Goal: Task Accomplishment & Management: Manage account settings

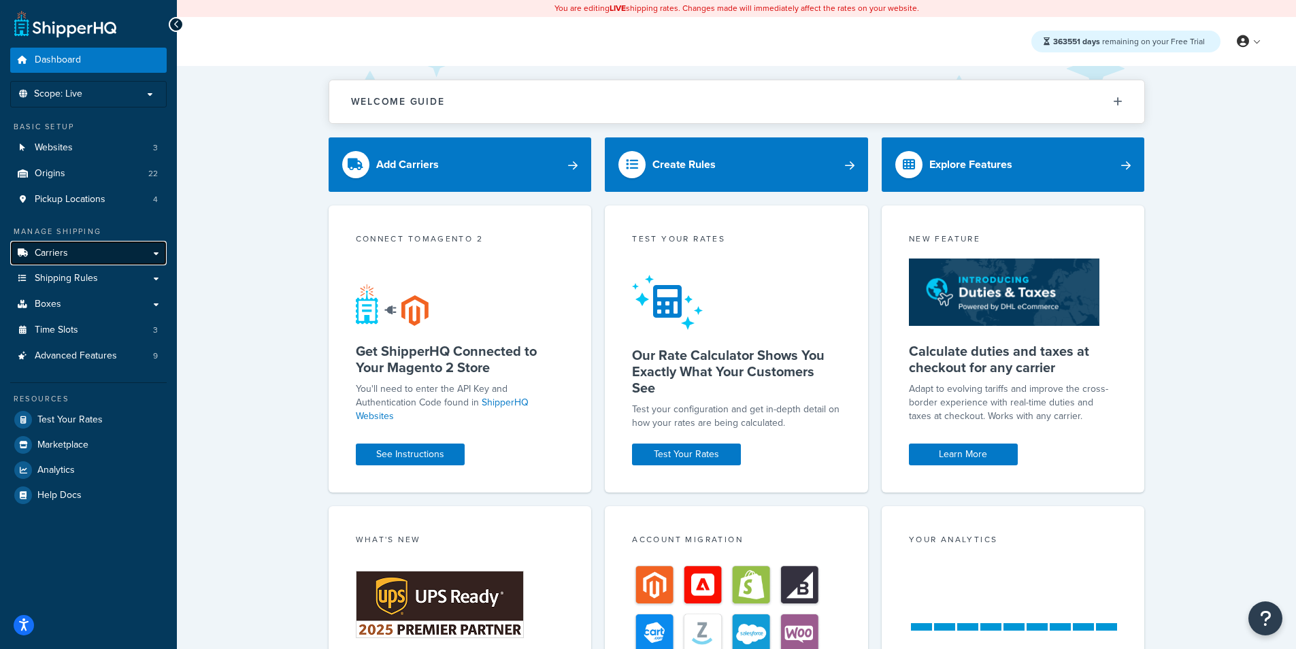
click at [97, 252] on link "Carriers" at bounding box center [88, 253] width 156 height 25
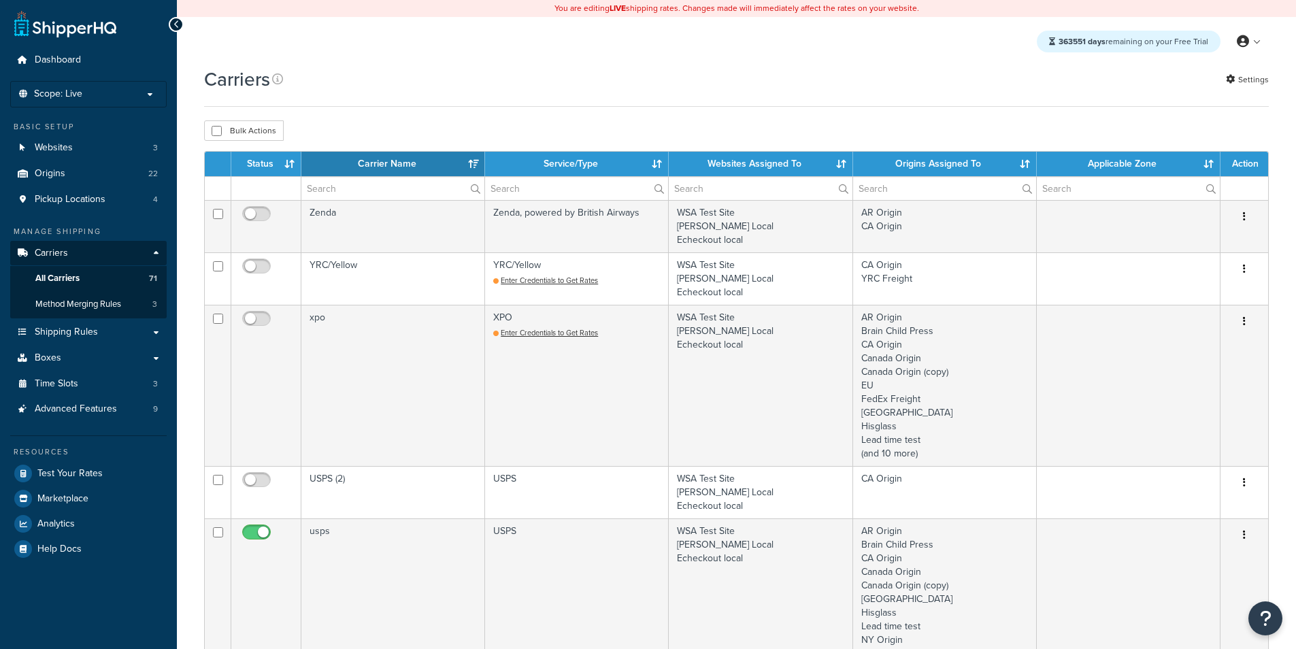
select select "15"
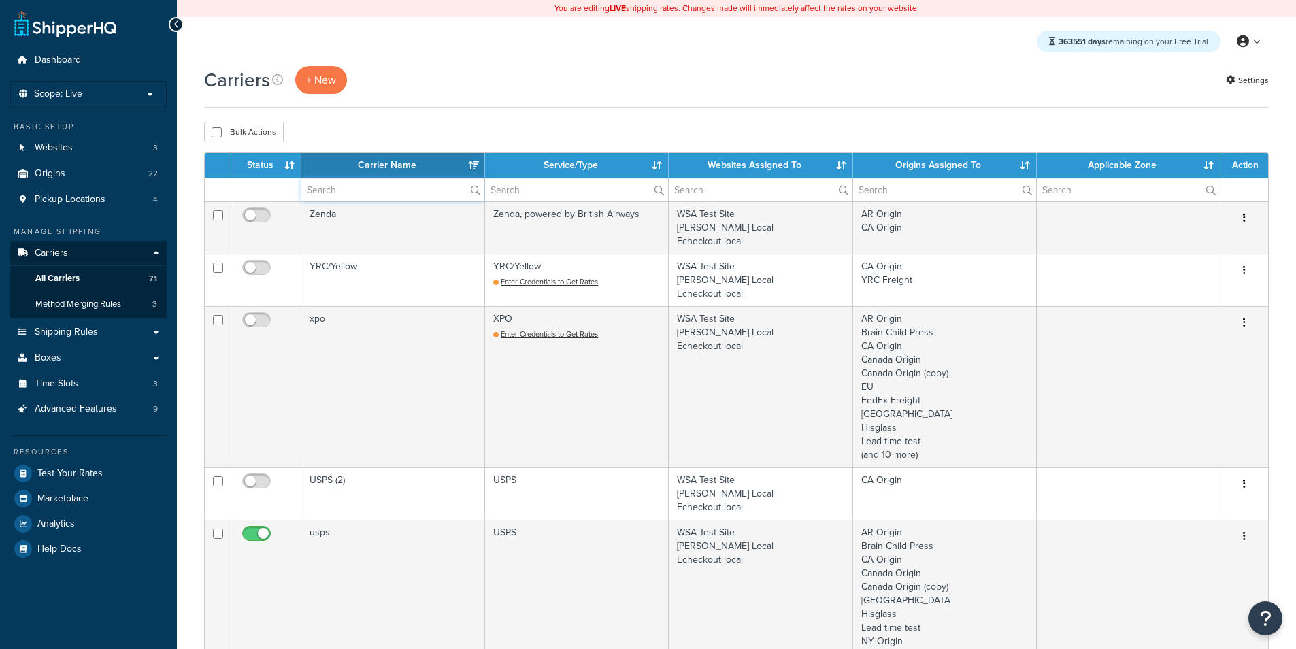
click at [359, 189] on input "text" at bounding box center [392, 189] width 183 height 23
click at [559, 205] on td "Zenda, powered by British Airways" at bounding box center [577, 227] width 184 height 52
click at [562, 193] on input "text" at bounding box center [576, 189] width 183 height 23
type input "t"
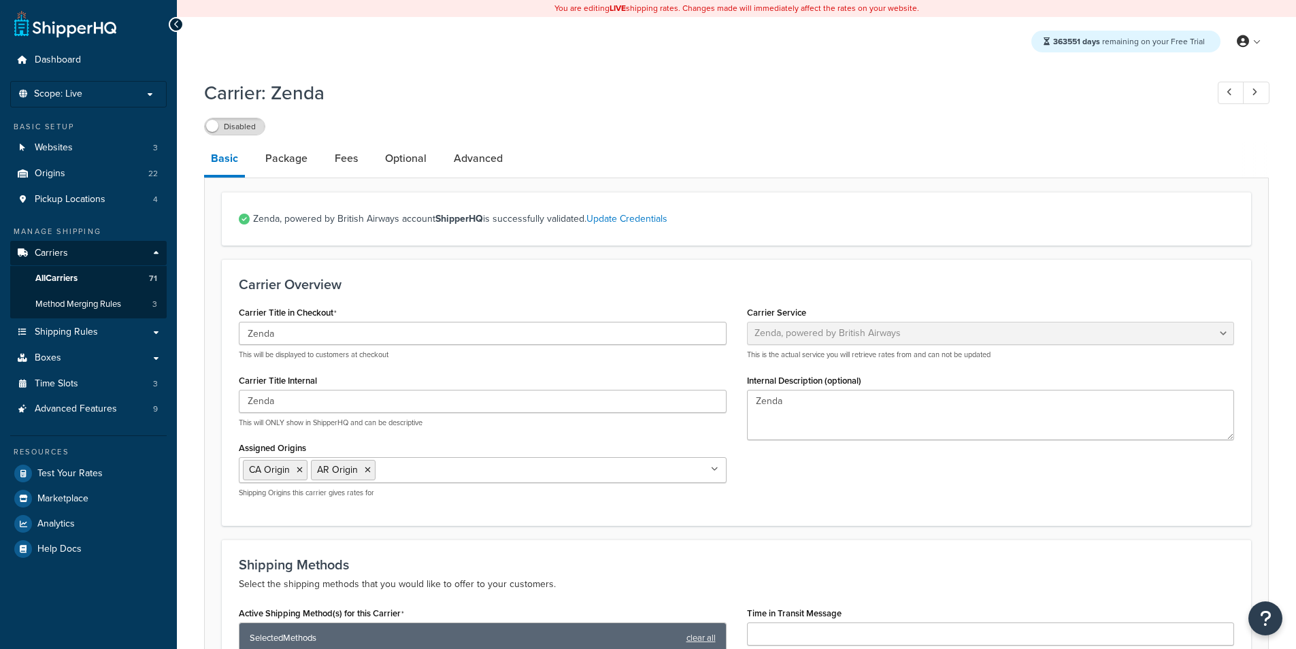
select select "zenda"
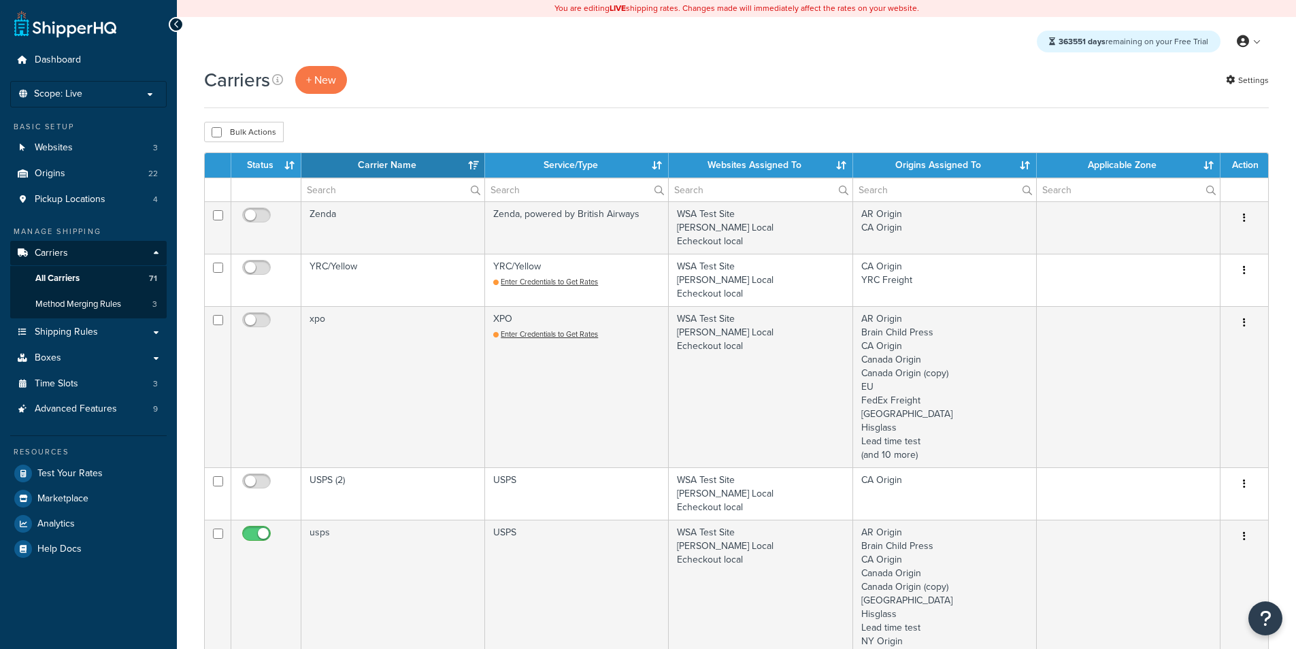
select select "15"
click at [554, 186] on input "text" at bounding box center [576, 189] width 183 height 23
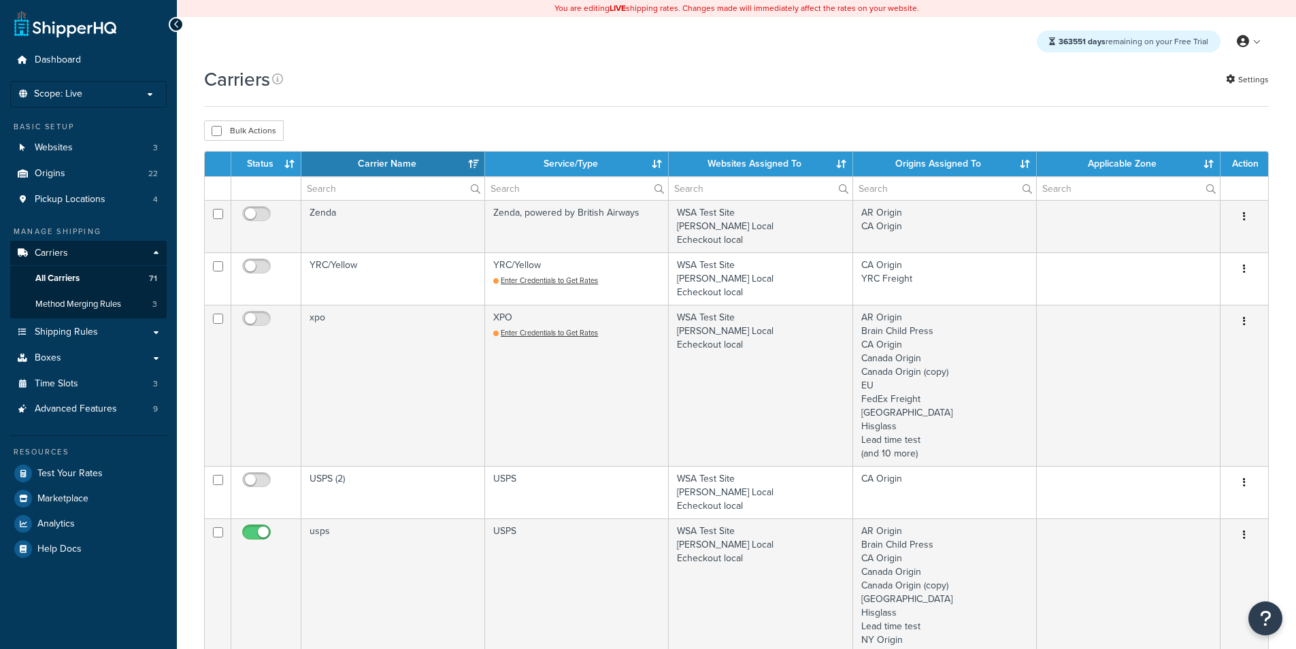
select select "15"
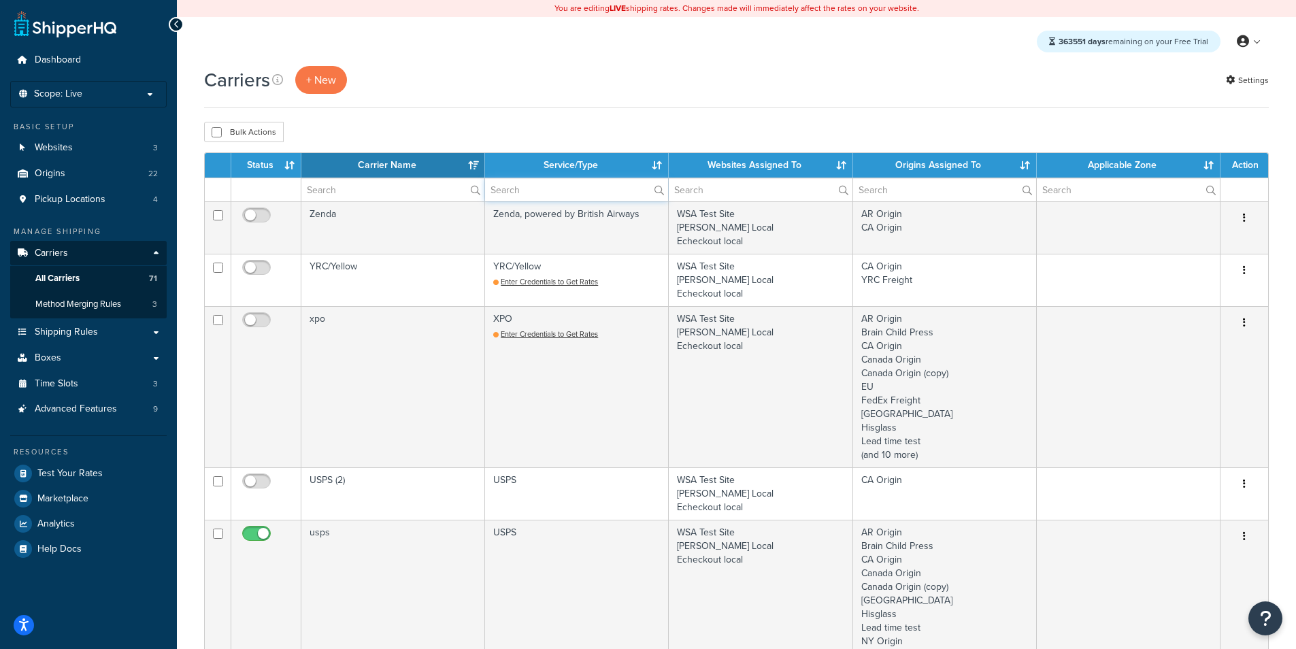
click at [524, 184] on input "text" at bounding box center [576, 189] width 183 height 23
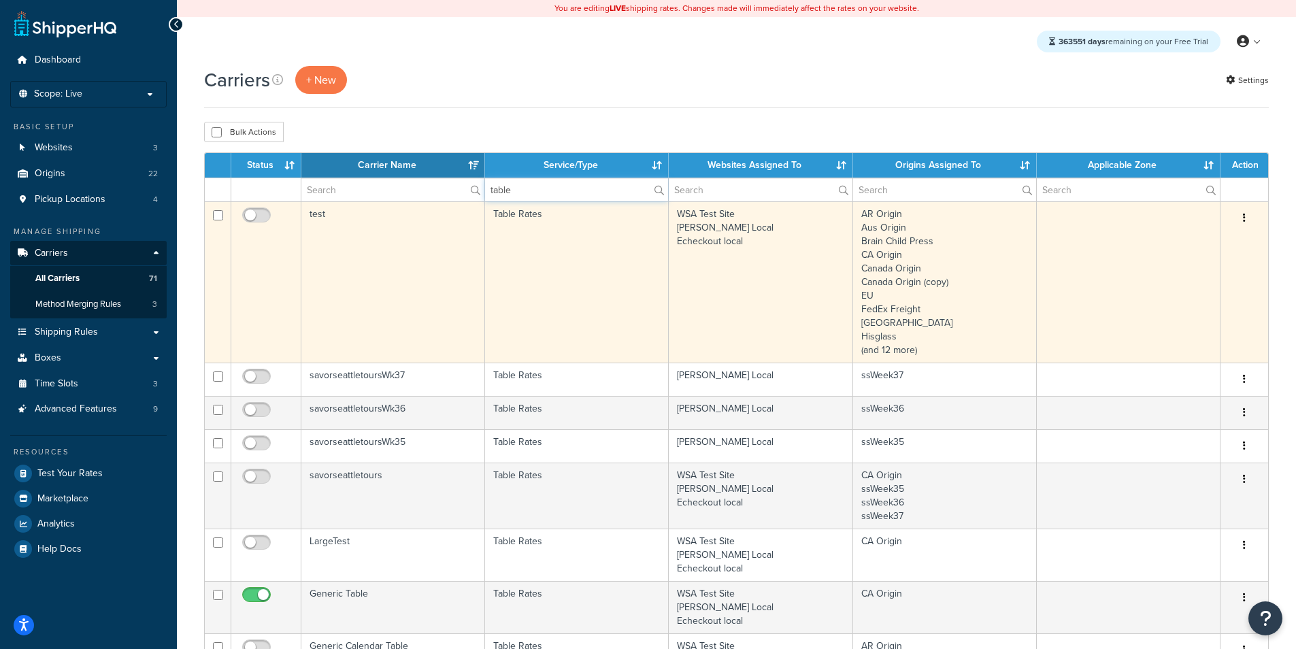
type input "table"
click at [520, 231] on td "Table Rates" at bounding box center [577, 281] width 184 height 161
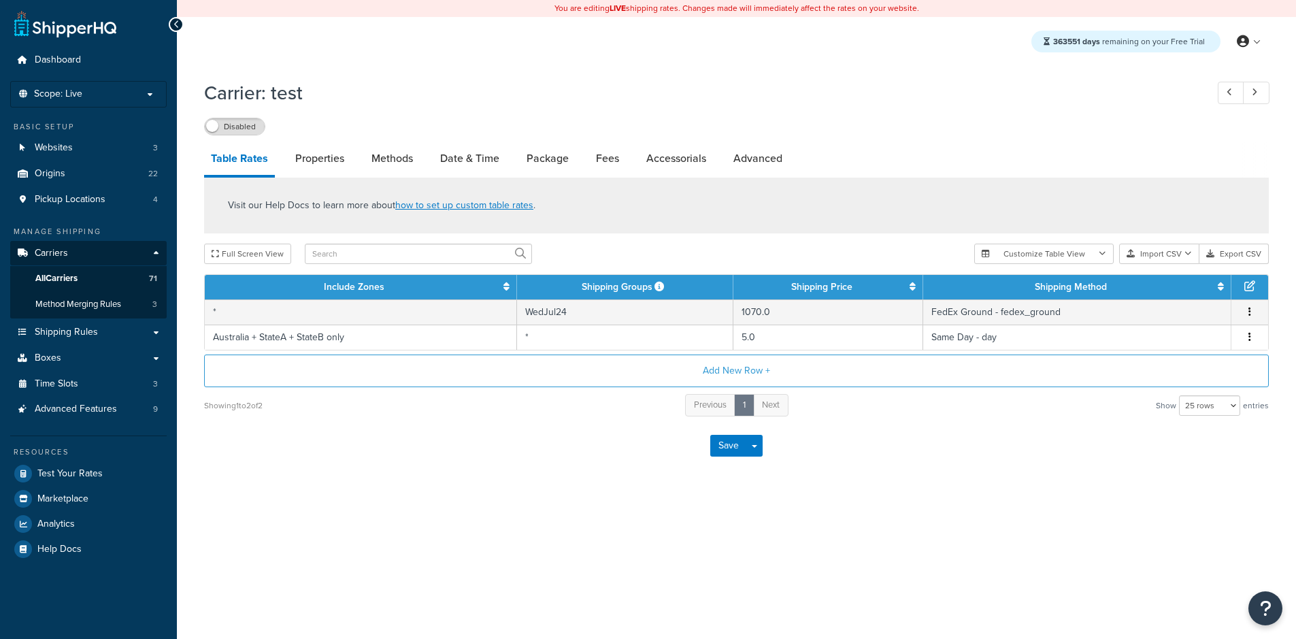
select select "25"
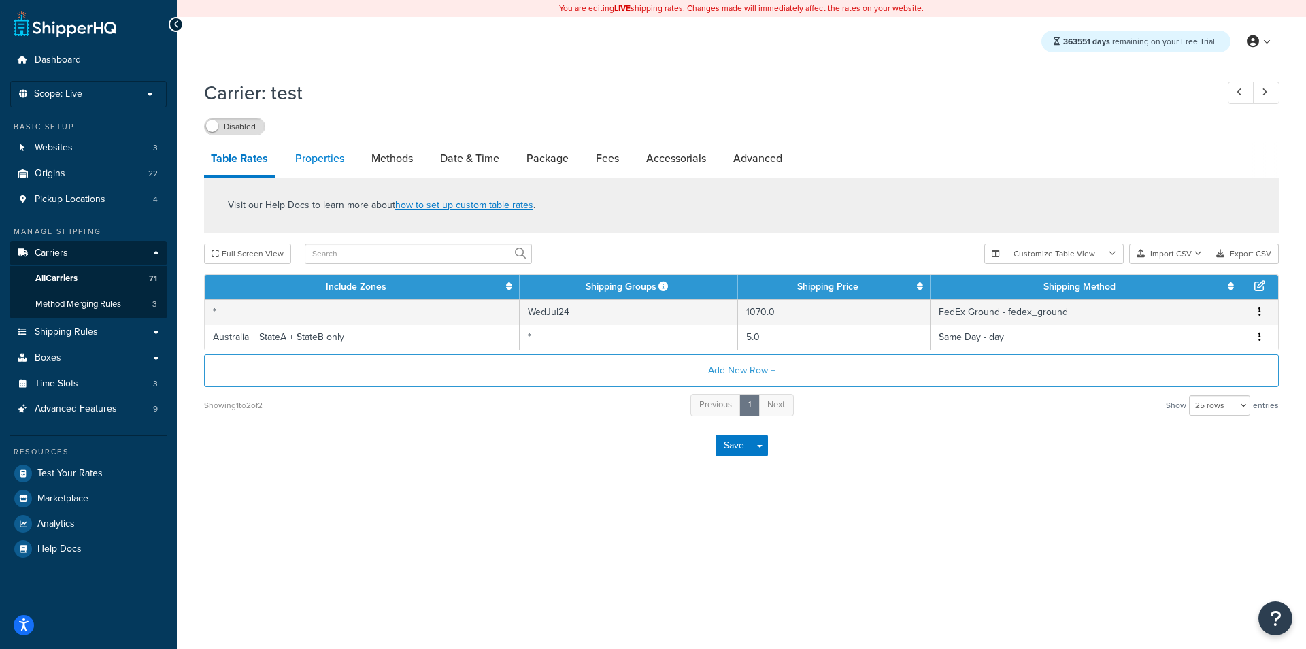
click at [339, 163] on link "Properties" at bounding box center [319, 158] width 63 height 33
select select "HIGHEST"
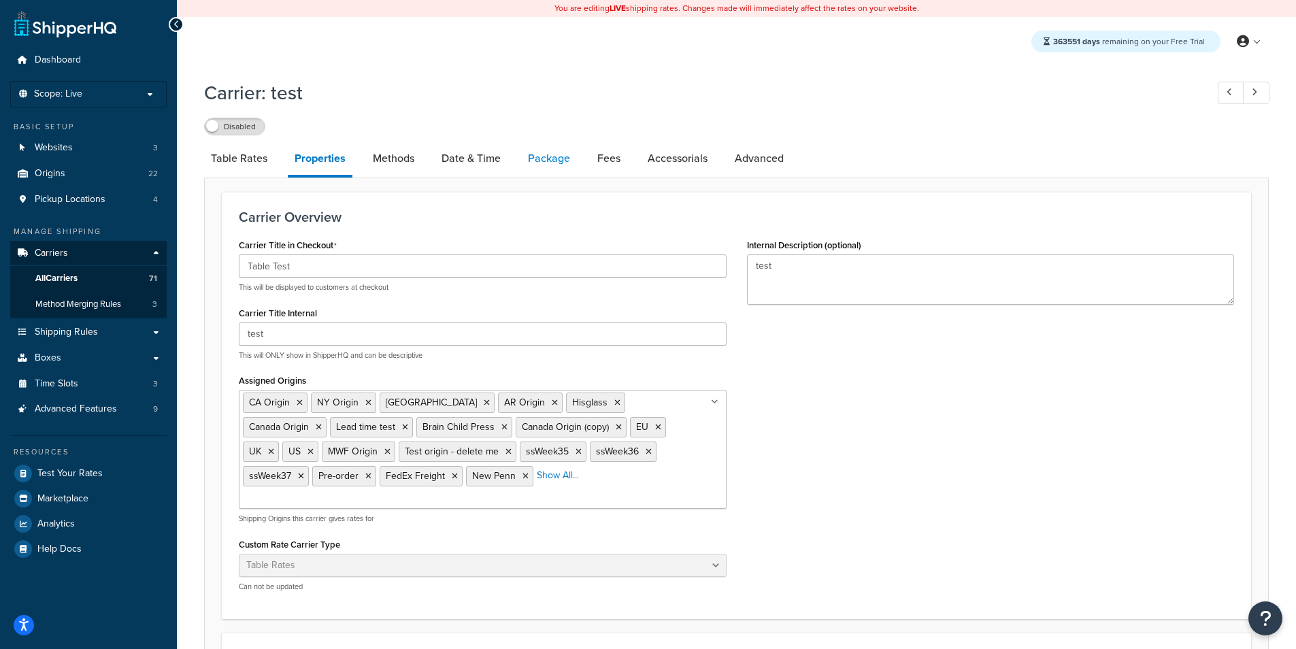
click at [560, 152] on link "Package" at bounding box center [549, 158] width 56 height 33
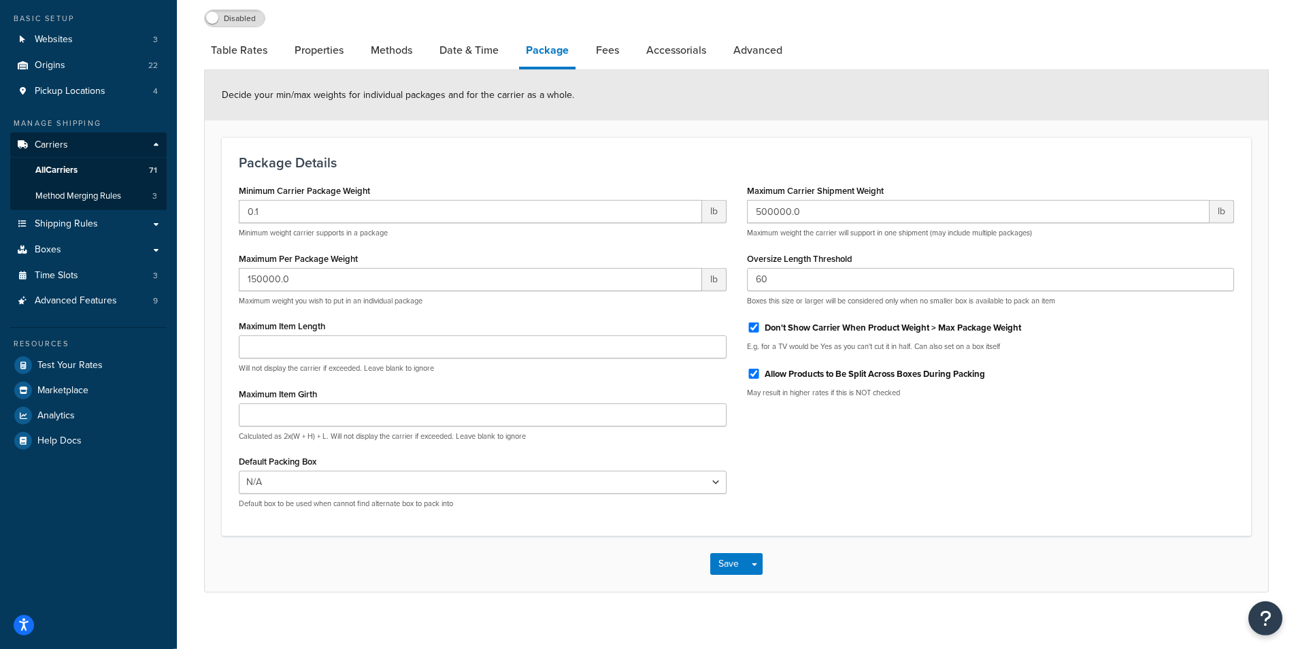
scroll to position [120, 0]
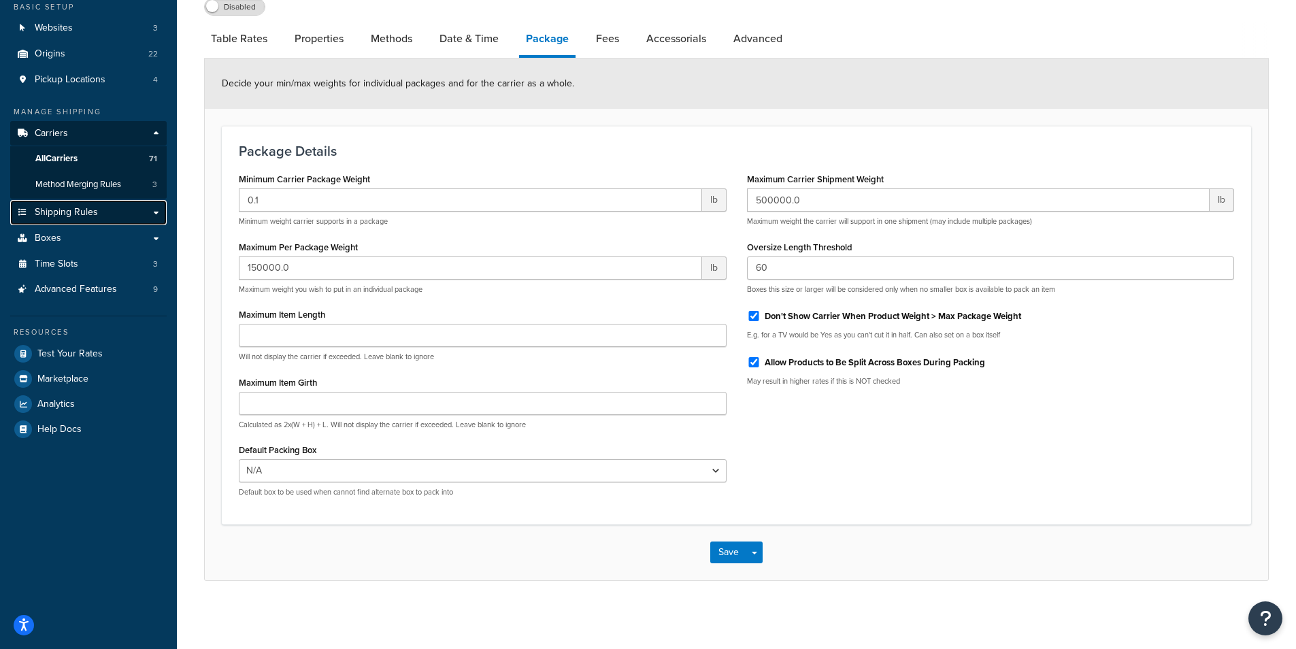
click at [119, 212] on link "Shipping Rules" at bounding box center [88, 212] width 156 height 25
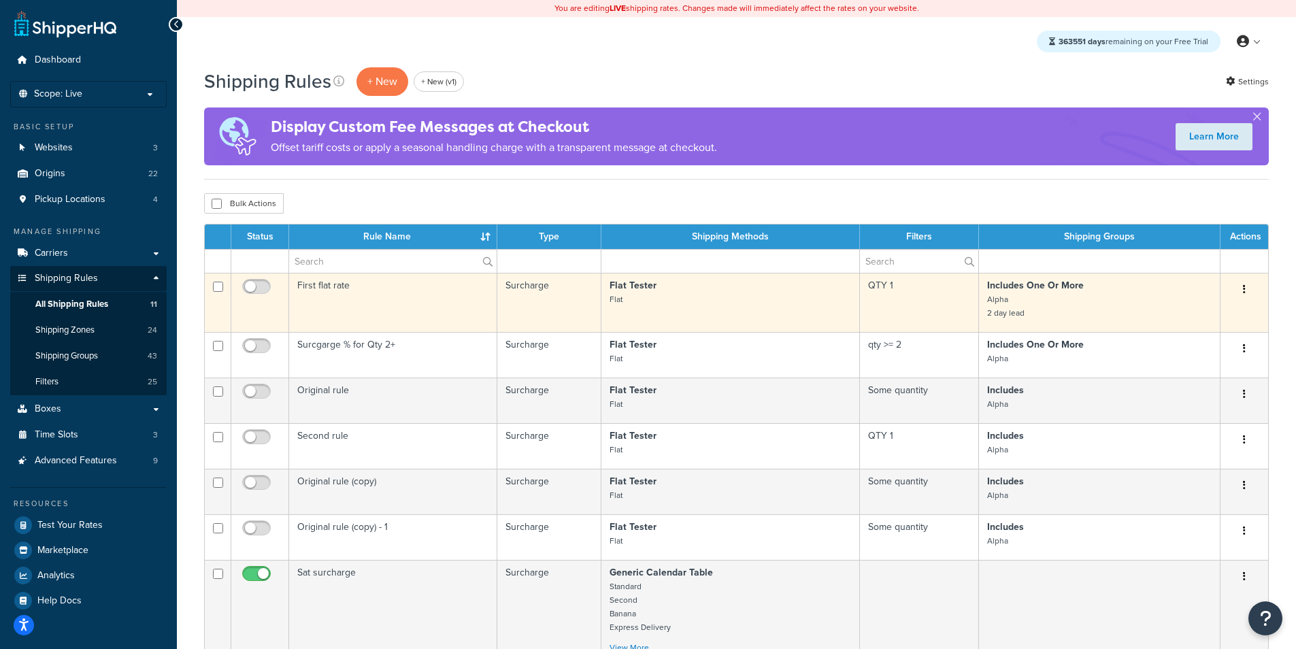
click at [443, 303] on td "First flat rate" at bounding box center [393, 302] width 208 height 59
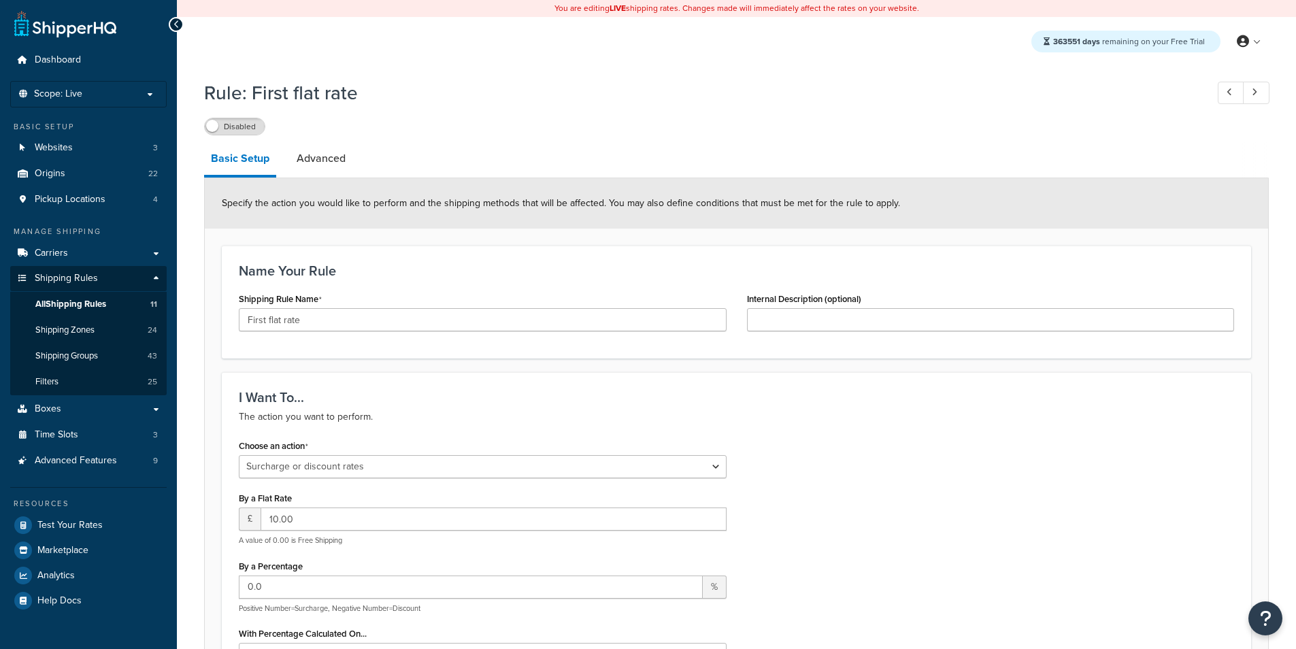
select select "SURCHARGE"
select select "ORDER"
select select "CART"
click at [316, 150] on link "Advanced" at bounding box center [321, 158] width 63 height 33
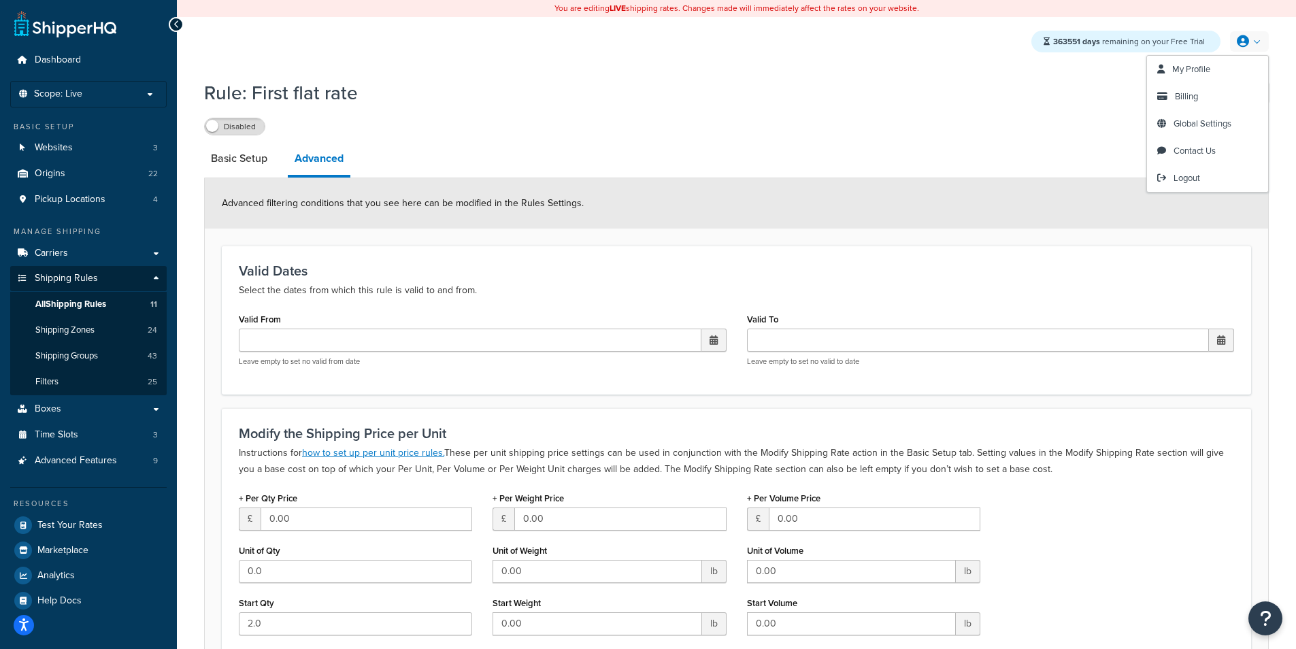
click at [1253, 39] on link at bounding box center [1249, 41] width 39 height 20
click at [1185, 177] on span "Logout" at bounding box center [1186, 177] width 27 height 13
